Goal: Complete application form: Complete application form

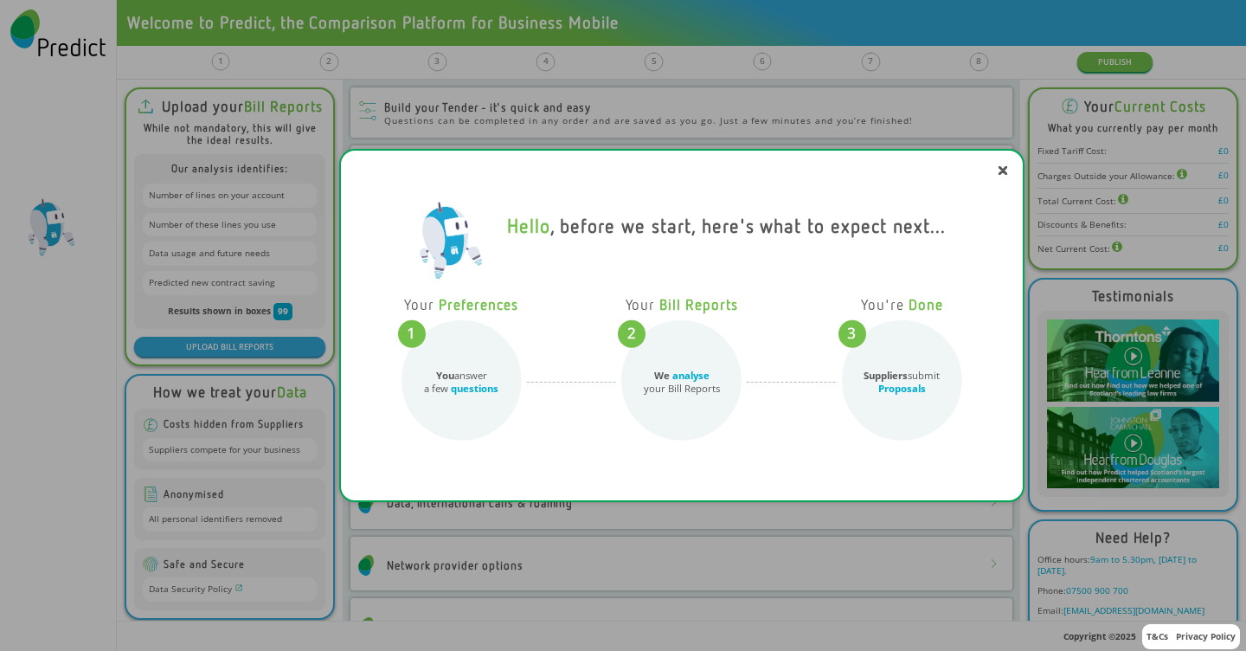
click at [1051, 89] on div "Hello , before we start, here's what to expect next... Your Preferences You ans…" at bounding box center [623, 325] width 1246 height 651
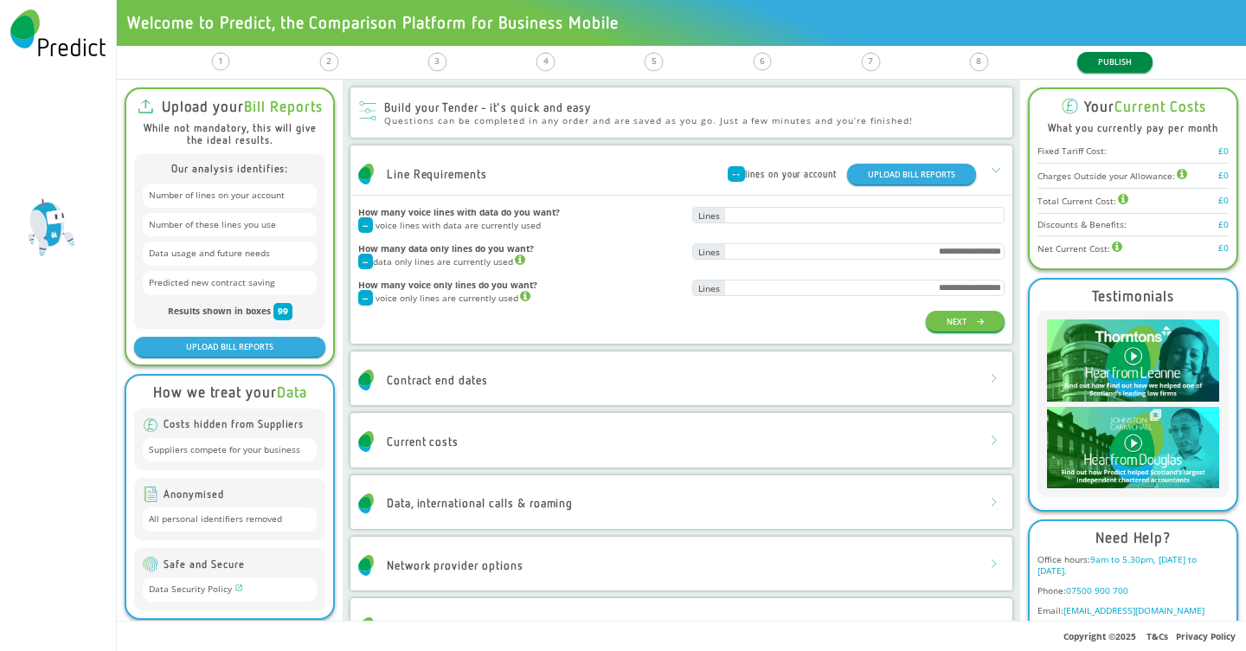
click at [1118, 62] on button "PUBLISH" at bounding box center [1114, 62] width 75 height 20
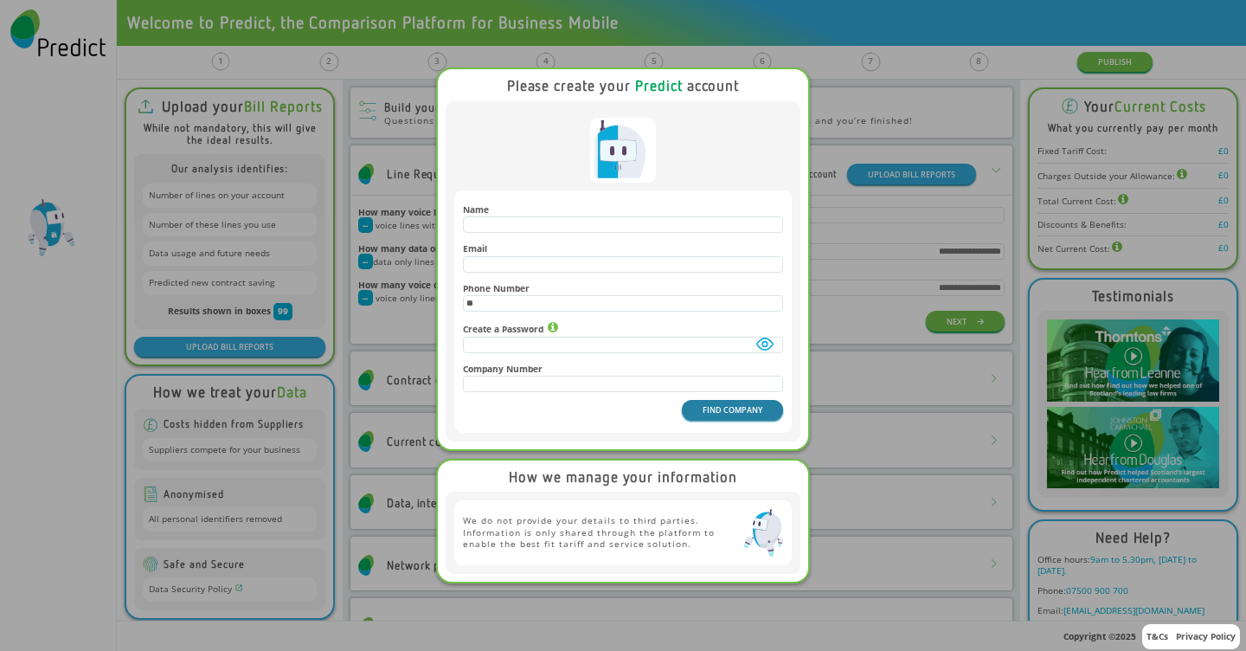
type input "**"
click at [703, 415] on button "FIND COMPANY" at bounding box center [732, 410] width 101 height 20
click at [698, 410] on button "FIND COMPANY" at bounding box center [732, 410] width 101 height 20
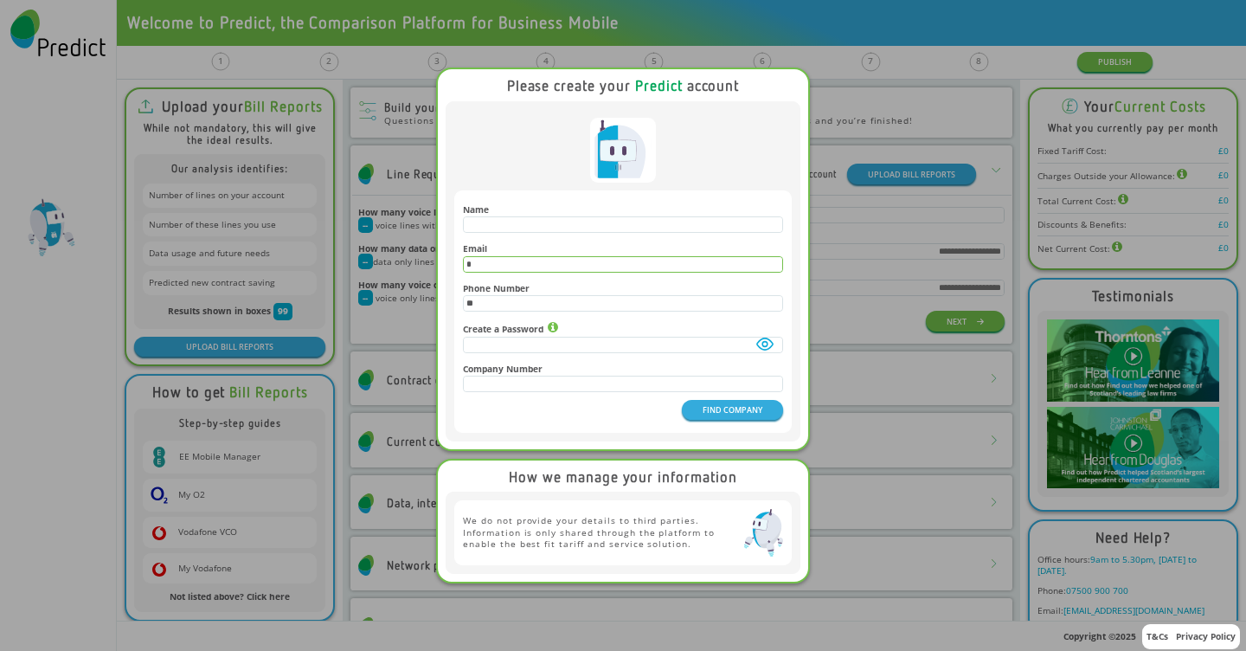
click at [494, 261] on input "*" at bounding box center [623, 264] width 318 height 15
click at [718, 420] on button "FIND COMPANY" at bounding box center [732, 410] width 101 height 20
click at [499, 155] on div at bounding box center [622, 150] width 337 height 65
click at [497, 260] on input "**" at bounding box center [623, 264] width 318 height 15
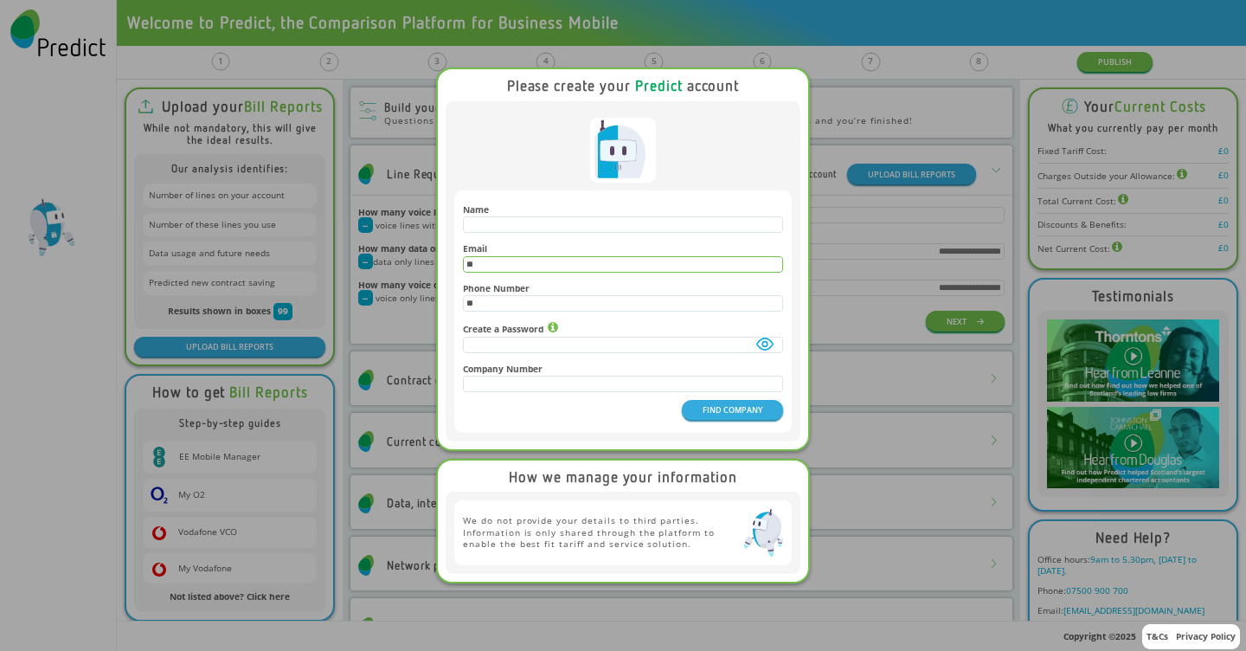
type input "*"
click at [539, 162] on div at bounding box center [622, 150] width 337 height 65
click at [709, 415] on button "FIND COMPANY" at bounding box center [732, 410] width 101 height 20
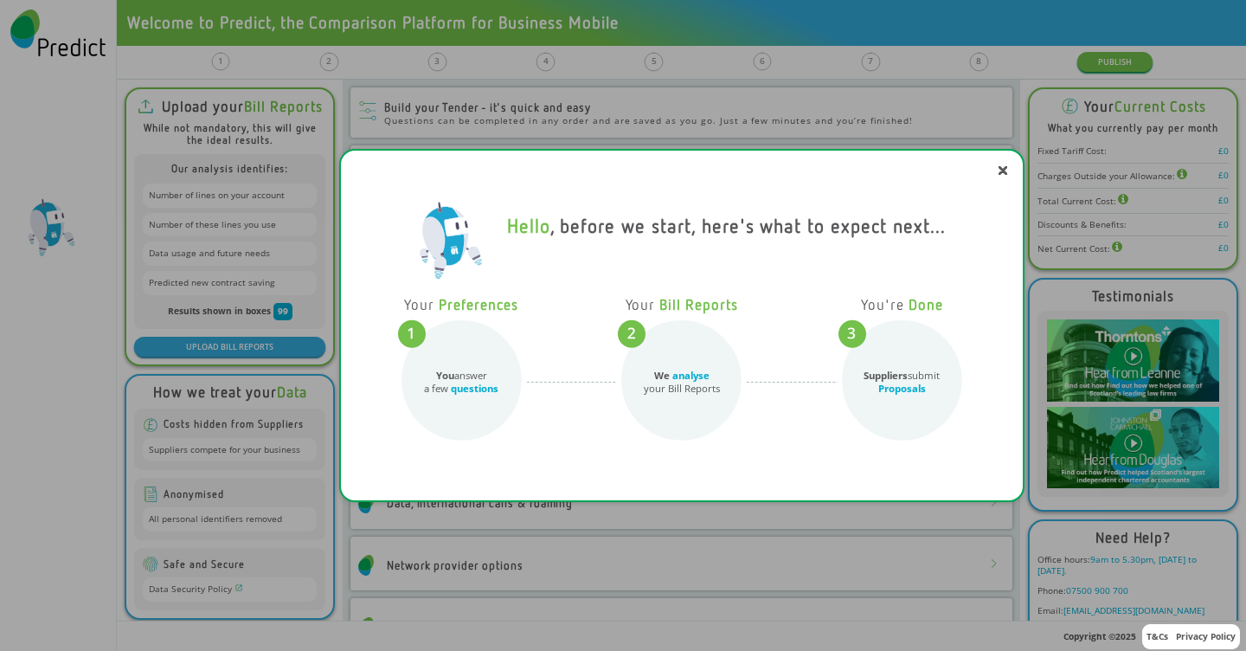
click at [1076, 86] on div "Hello , before we start, here's what to expect next... Your Preferences You ans…" at bounding box center [623, 325] width 1246 height 651
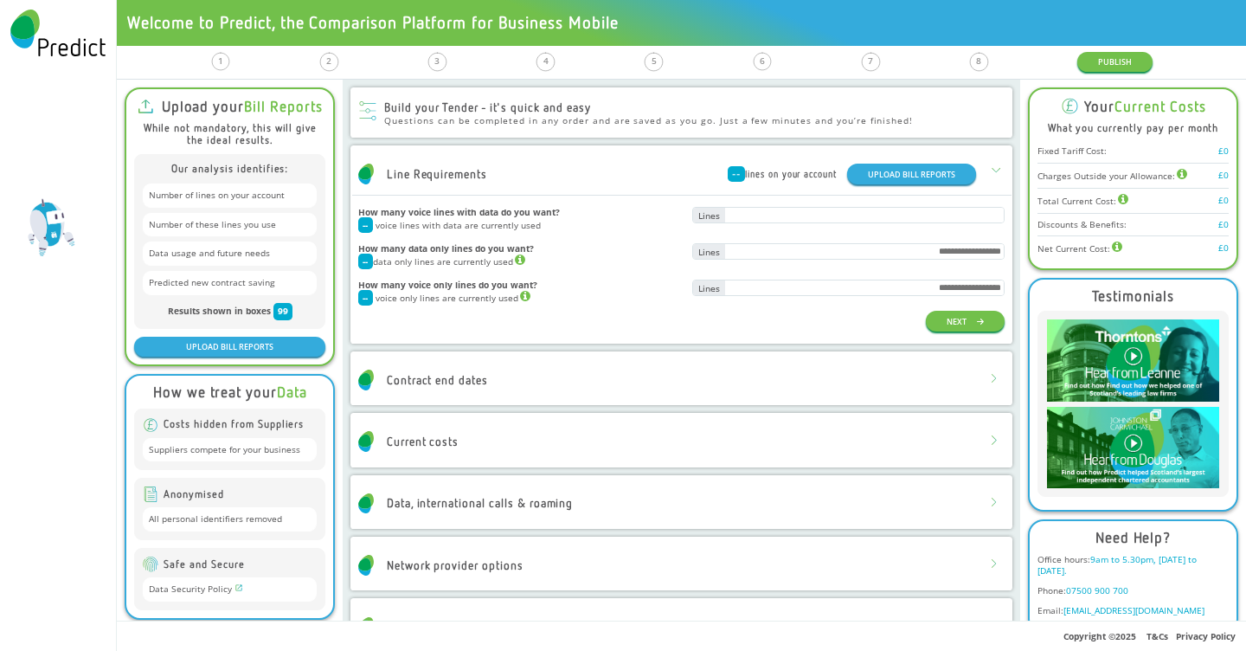
click at [1108, 49] on div "1 Line Requirements 2 Contract End Dates 3 Current Costs 4 Data, IDD & Roaming …" at bounding box center [681, 62] width 1129 height 33
click at [1108, 59] on button "PUBLISH" at bounding box center [1114, 62] width 75 height 20
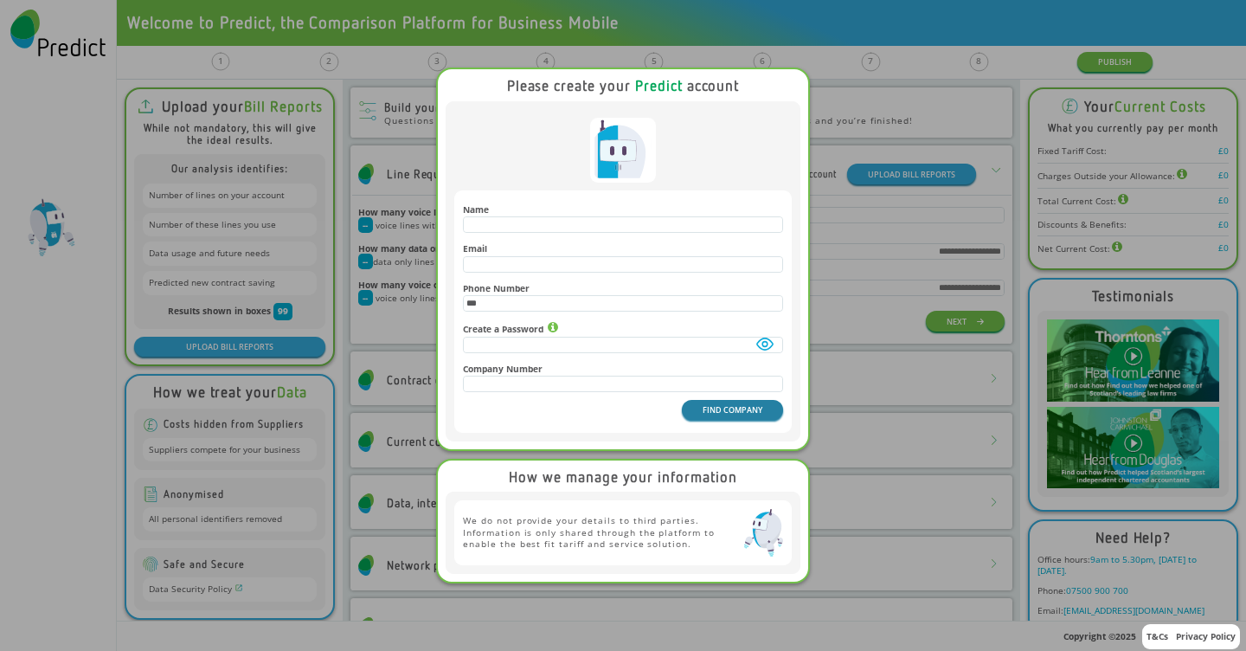
type input "***"
click at [726, 420] on button "FIND COMPANY" at bounding box center [732, 410] width 101 height 20
